Goal: Information Seeking & Learning: Learn about a topic

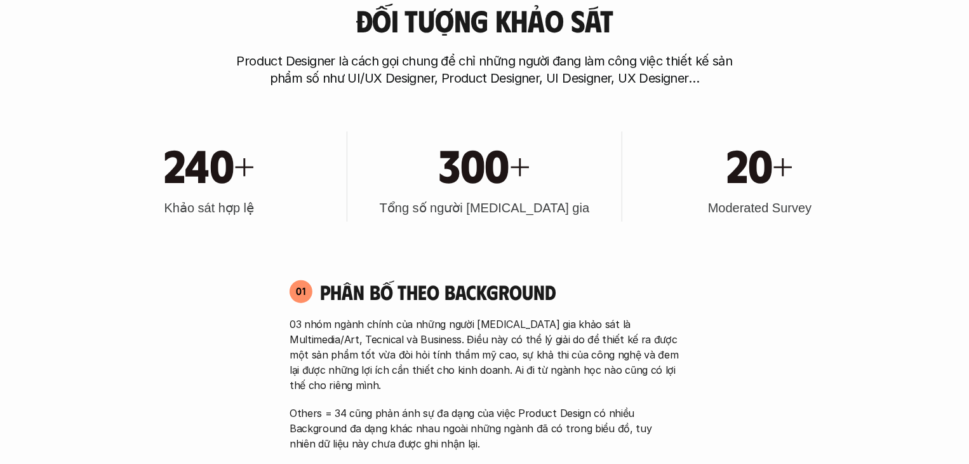
scroll to position [635, 0]
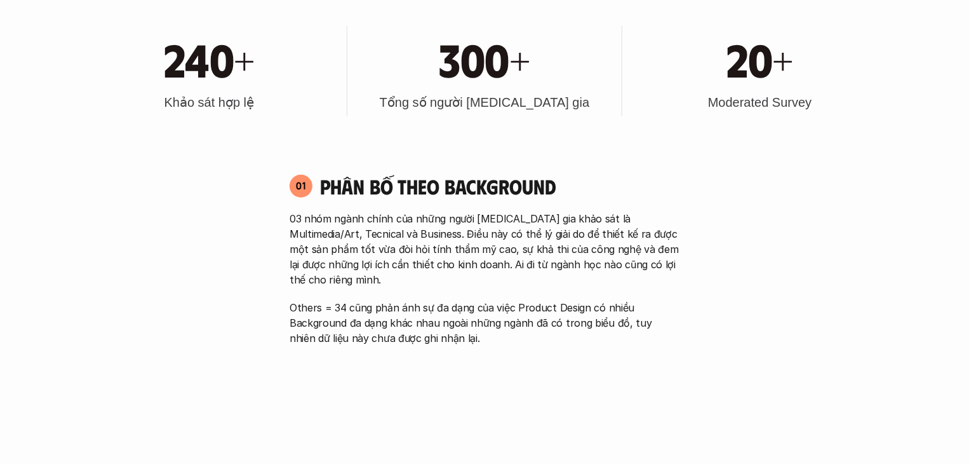
click at [424, 277] on div "03 nhóm ngành chính của những người [MEDICAL_DATA] gia khảo sát là Multimedia/A…" at bounding box center [485, 278] width 390 height 135
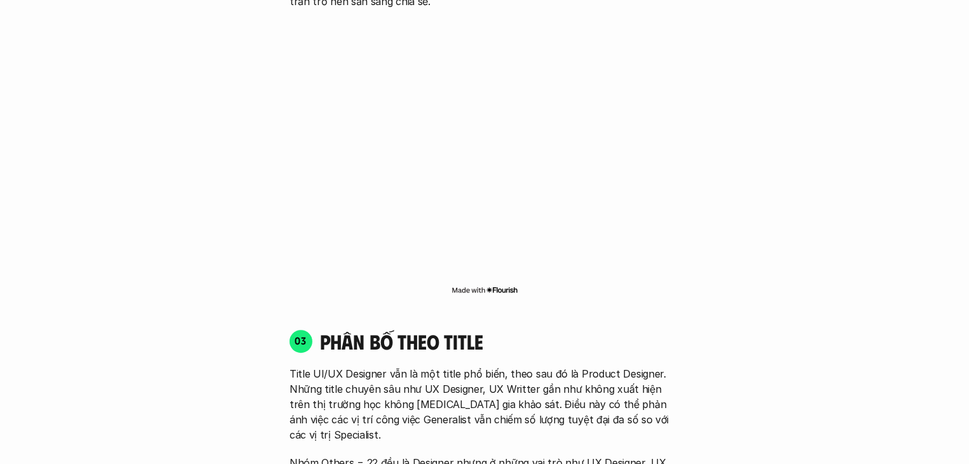
scroll to position [1652, 0]
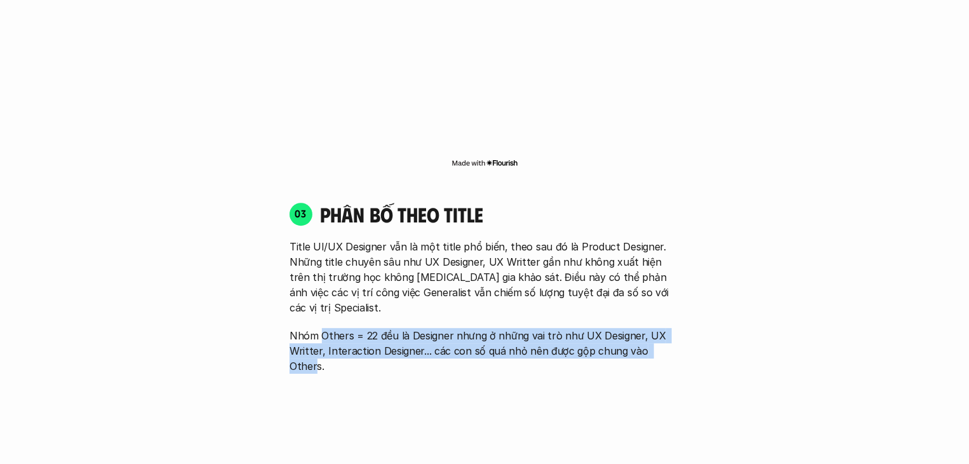
drag, startPoint x: 320, startPoint y: 291, endPoint x: 666, endPoint y: 311, distance: 346.1
click at [666, 328] on p "Nhóm Others = 22 đều là Designer nhưng ở những vai trò như UX Designer, UX Writ…" at bounding box center [485, 351] width 390 height 46
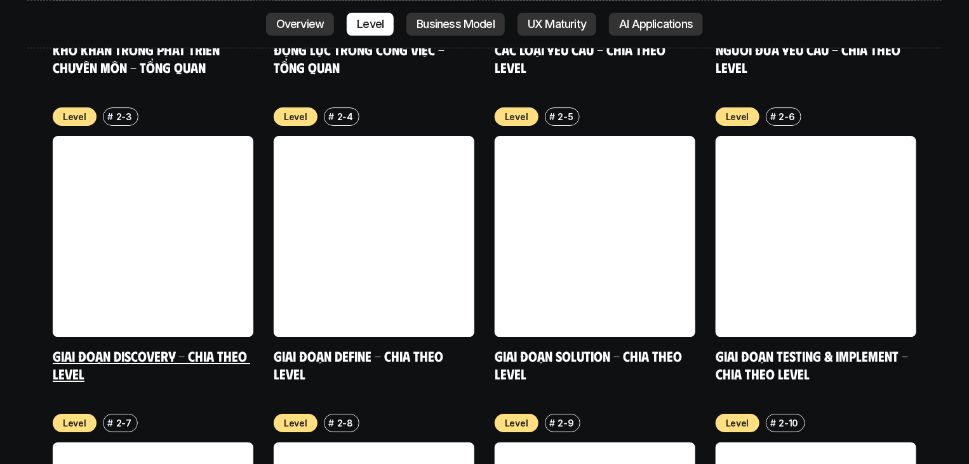
scroll to position [4574, 0]
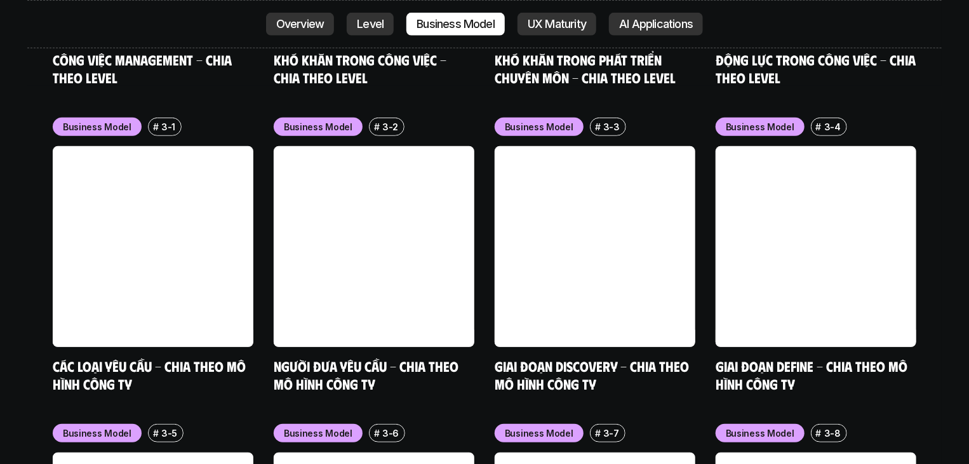
scroll to position [5082, 0]
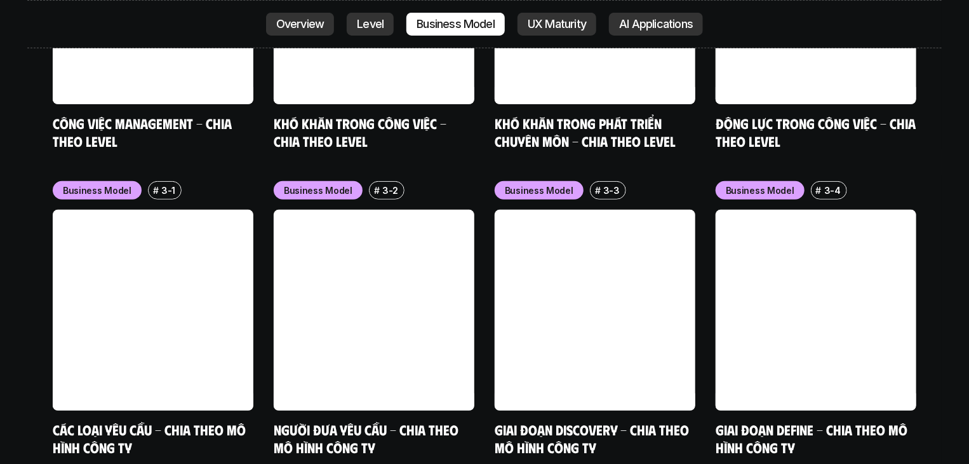
click at [0, 245] on div "nội dung báo cáo Designer ở các level, hoặc trong các môi trường khác nhau đang…" at bounding box center [484, 201] width 969 height 3742
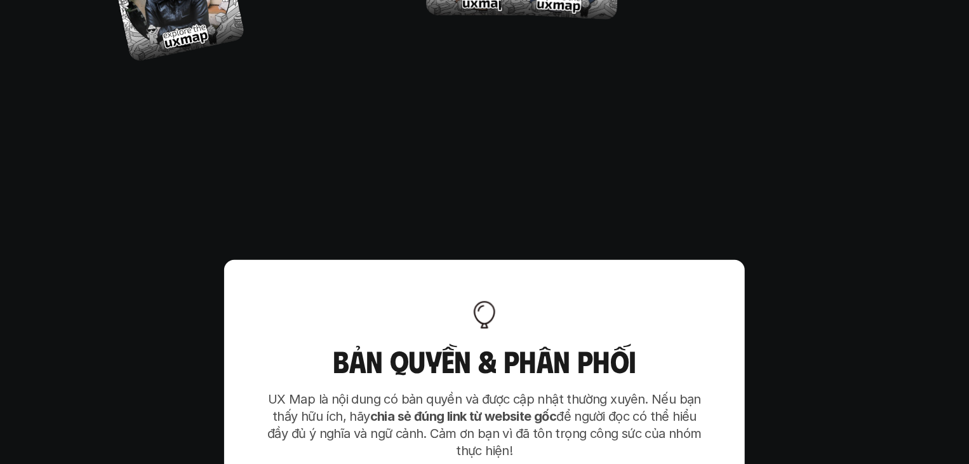
scroll to position [7687, 0]
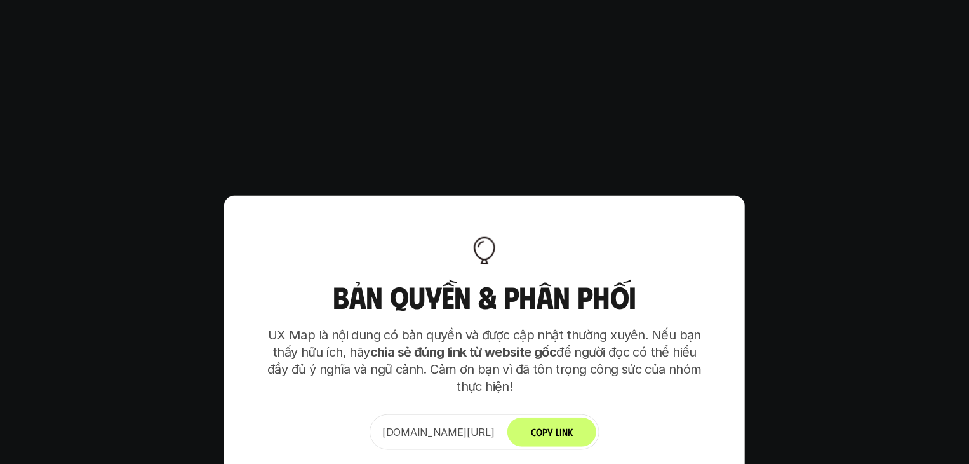
click at [717, 233] on div "Bản quyền & Phân phối UX Map là nội dung có bản quyền và được cập nhật thường x…" at bounding box center [484, 342] width 521 height 292
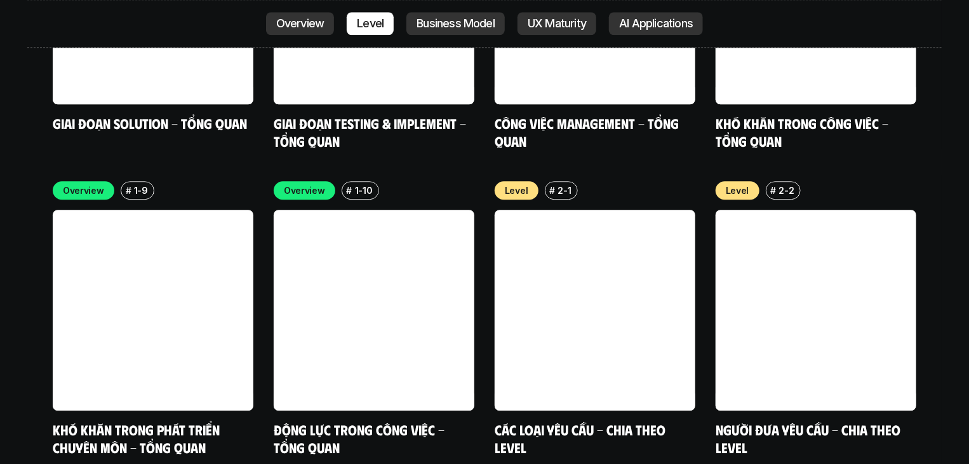
click at [648, 26] on p "AI Applications" at bounding box center [656, 24] width 74 height 13
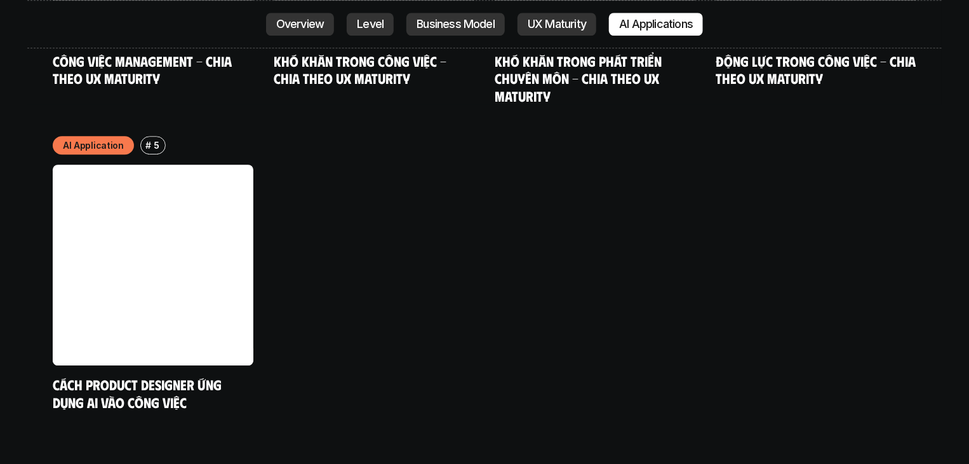
click at [484, 18] on p "Business Model" at bounding box center [456, 24] width 78 height 13
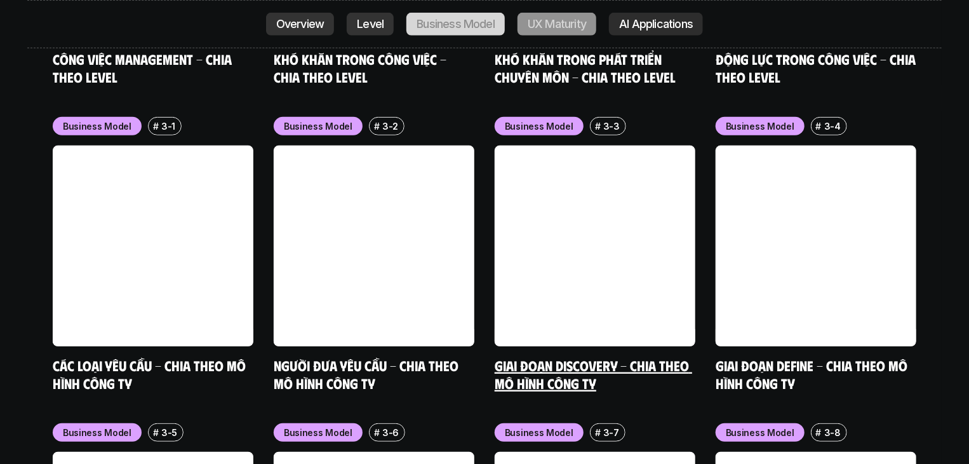
click at [623, 24] on p "AI Applications" at bounding box center [656, 24] width 74 height 13
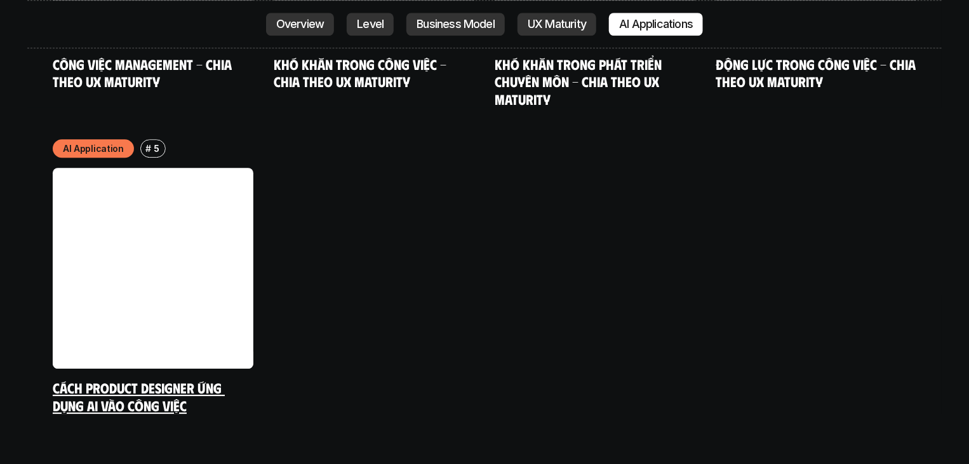
scroll to position [6693, 0]
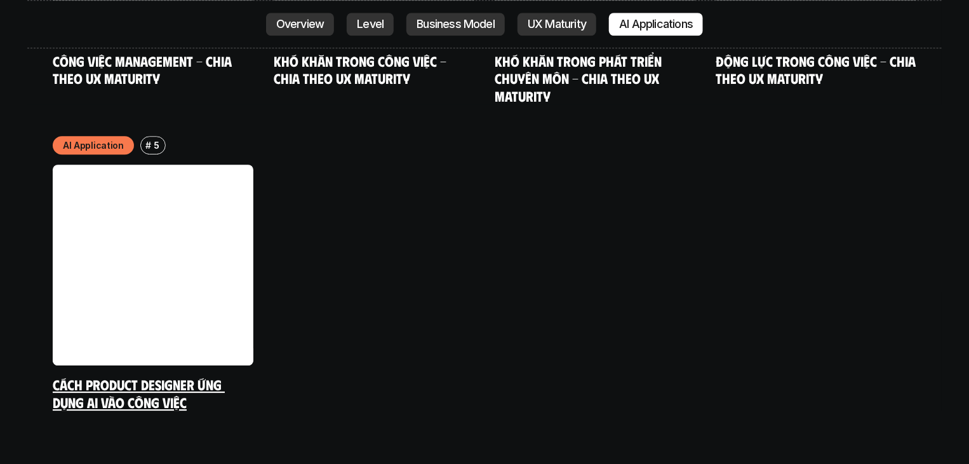
click at [151, 185] on link at bounding box center [153, 265] width 201 height 201
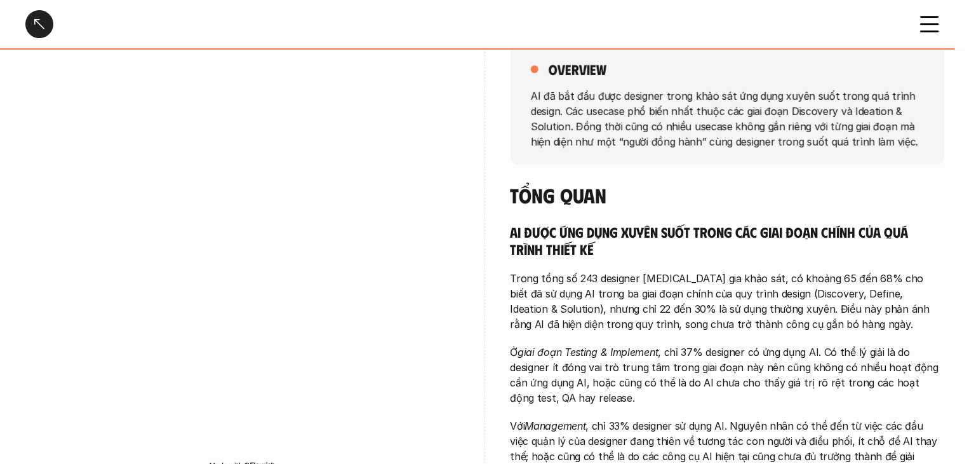
scroll to position [254, 0]
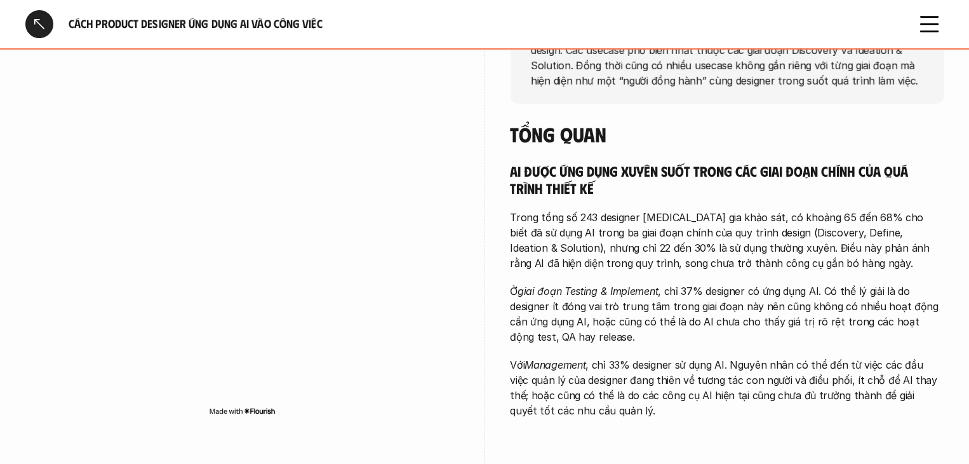
click at [884, 318] on p "Ở giai đoạn Testing & Implement , chỉ 37% designer có ứng dụng AI. Có thể lý gi…" at bounding box center [728, 313] width 434 height 61
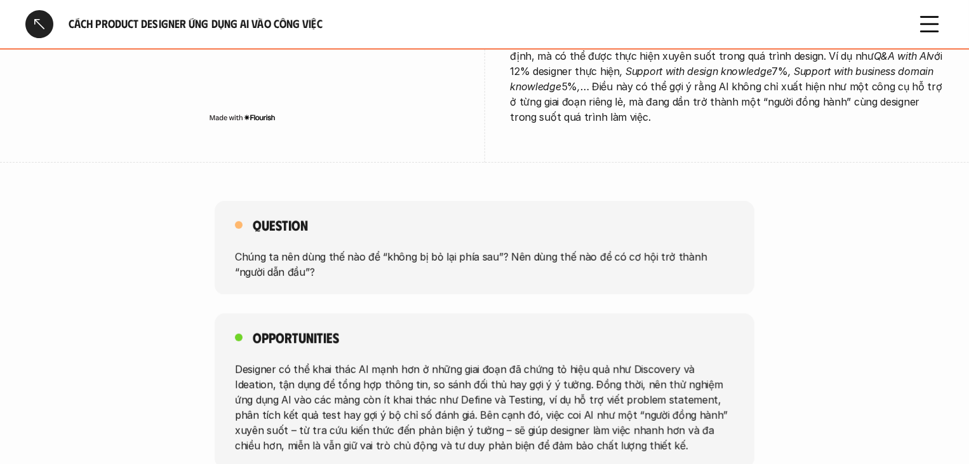
scroll to position [2619, 0]
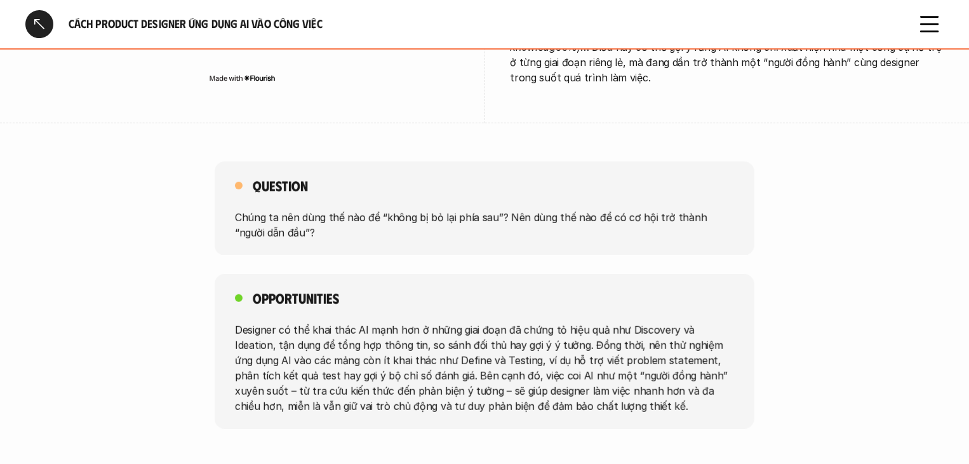
click at [801, 276] on div "Opportunities Designer có thể khai thác AI mạnh hơn ở những giai đoạn đã chứng …" at bounding box center [484, 351] width 969 height 155
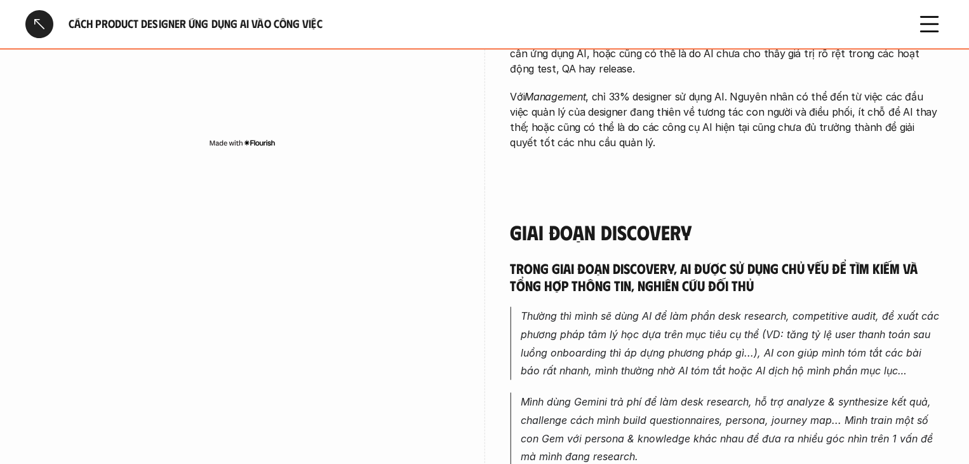
scroll to position [0, 0]
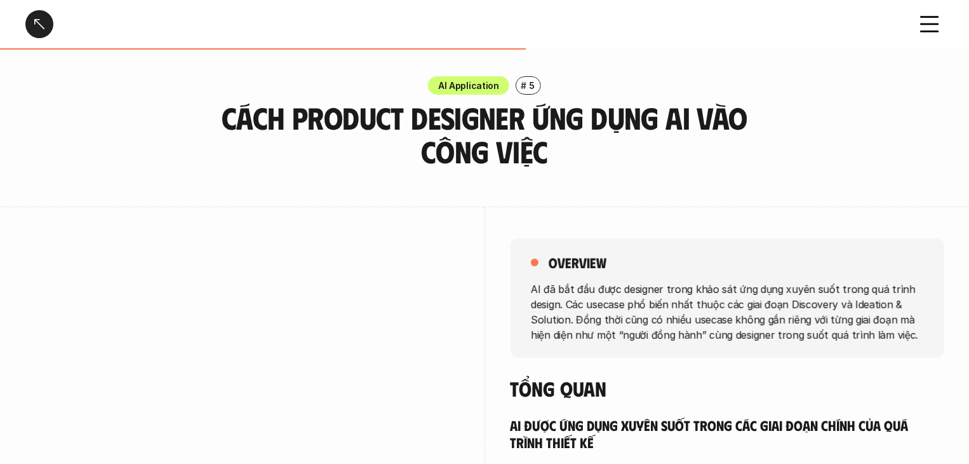
click at [34, 18] on div at bounding box center [39, 24] width 28 height 28
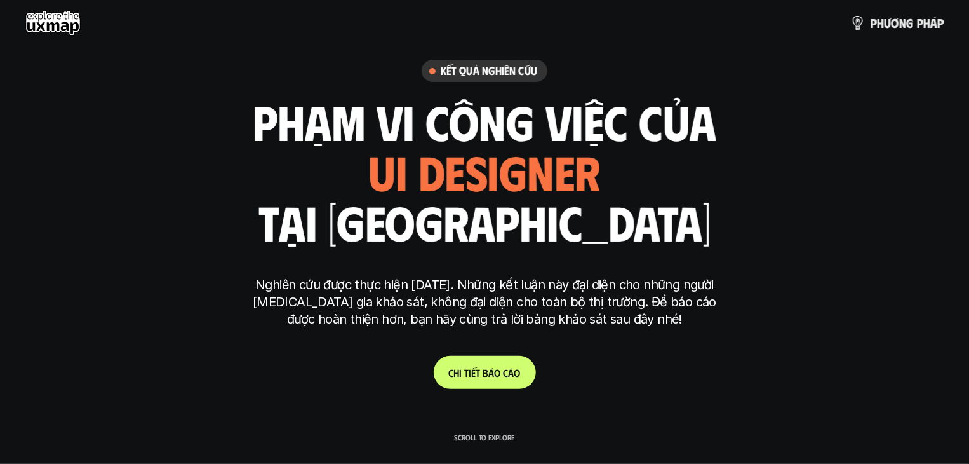
scroll to position [3583, 0]
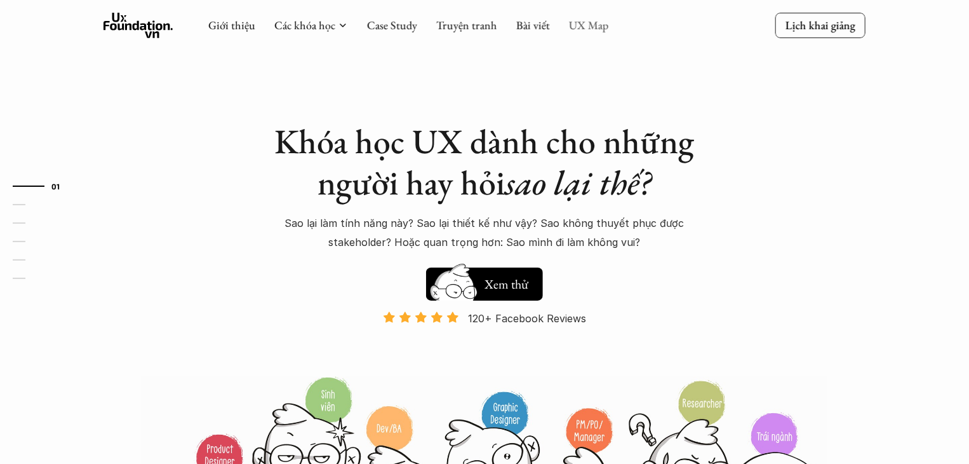
click at [584, 24] on link "UX Map" at bounding box center [589, 25] width 40 height 15
click at [581, 24] on link "UX Map" at bounding box center [589, 25] width 40 height 15
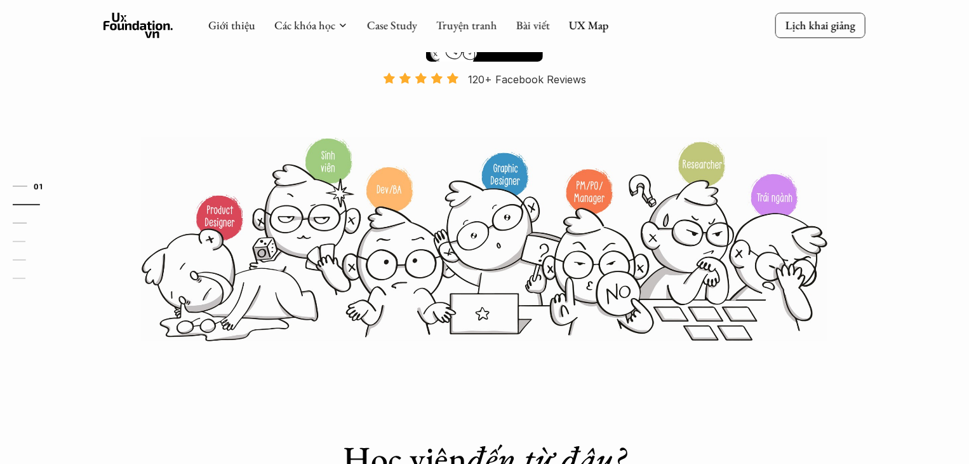
scroll to position [170, 0]
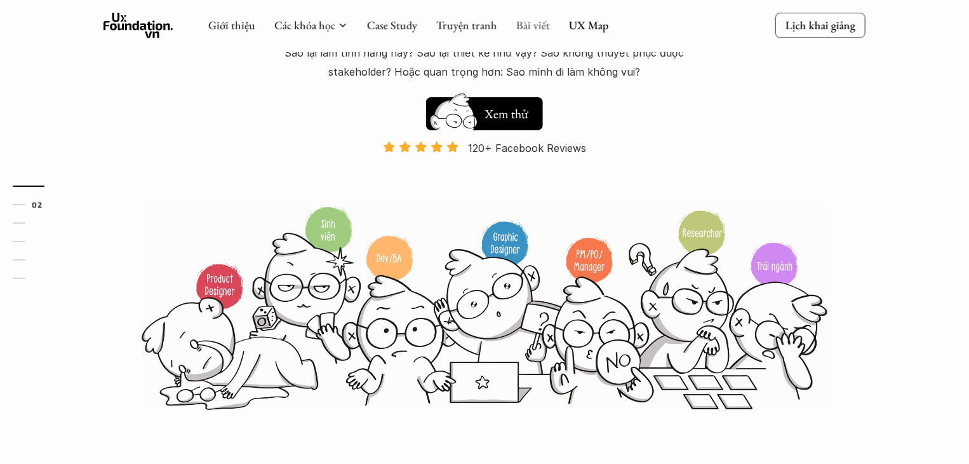
click at [528, 20] on link "Bài viết" at bounding box center [533, 25] width 34 height 15
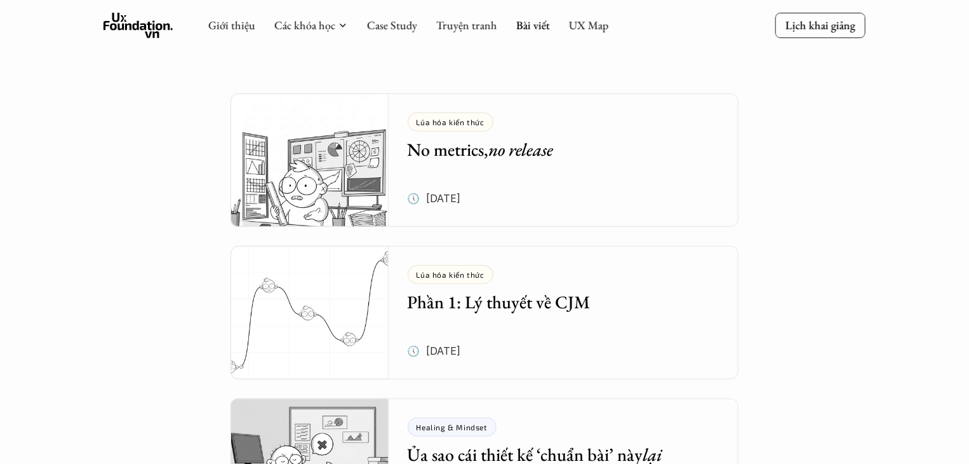
scroll to position [64, 0]
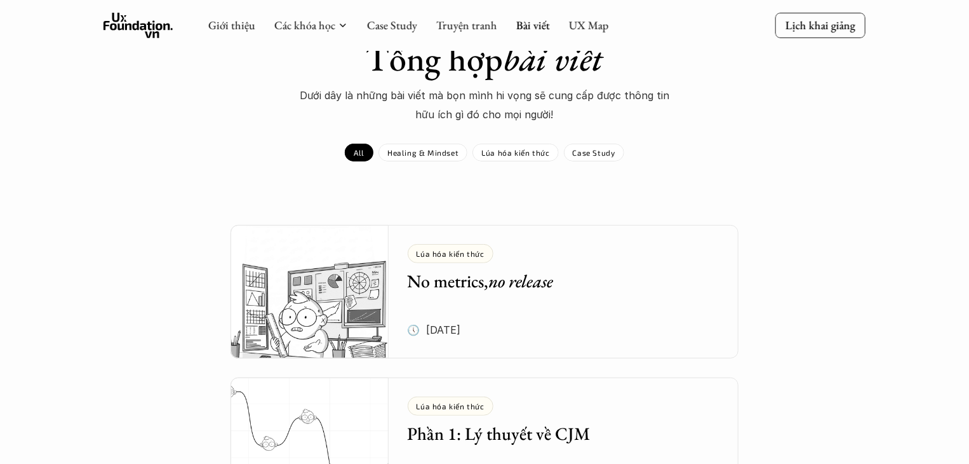
click at [518, 289] on em "no release" at bounding box center [521, 280] width 65 height 23
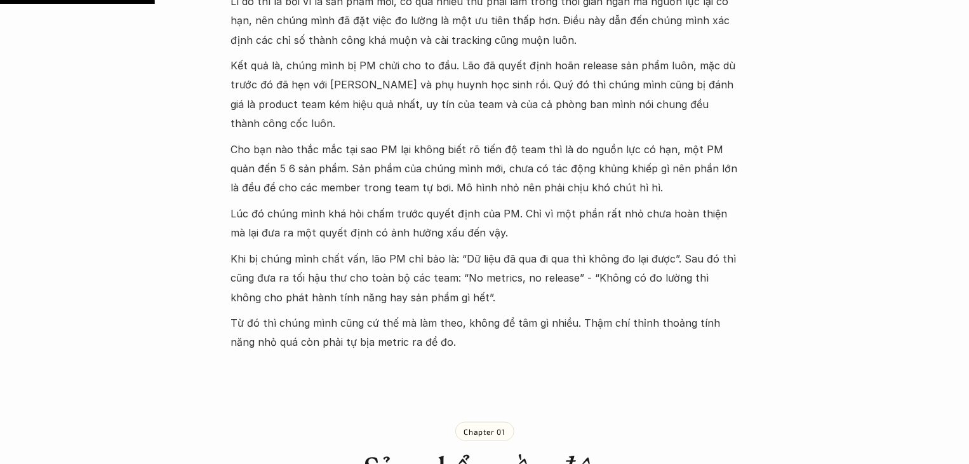
scroll to position [699, 0]
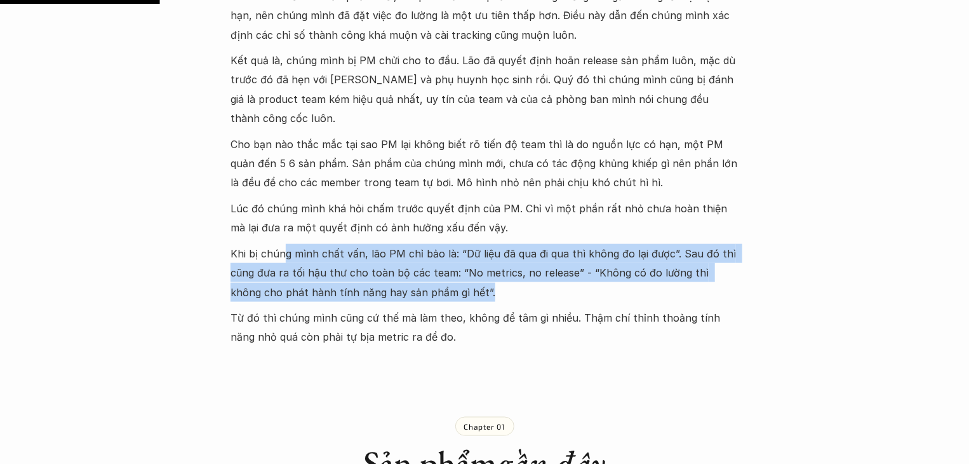
drag, startPoint x: 288, startPoint y: 229, endPoint x: 601, endPoint y: 278, distance: 316.9
click at [601, 278] on p "Khi bị chúng mình chất vấn, lão PM chỉ bảo là: “Dữ liệu đã qua đi qua thì không…" at bounding box center [485, 273] width 508 height 58
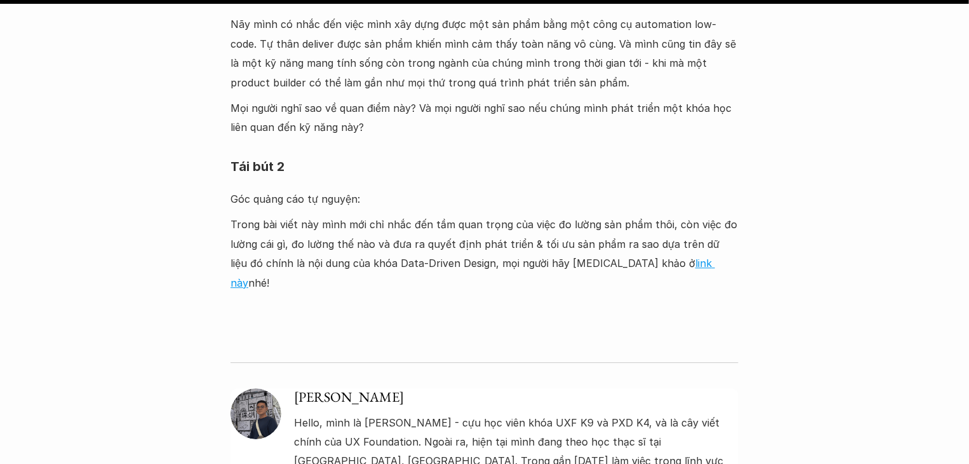
scroll to position [4320, 0]
